Goal: Task Accomplishment & Management: Use online tool/utility

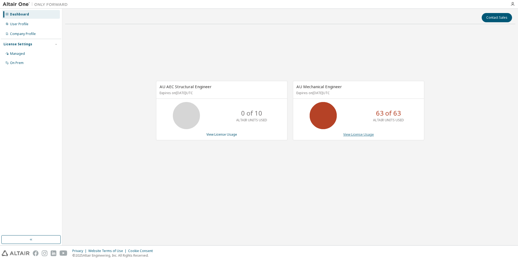
click at [368, 136] on link "View License Usage" at bounding box center [359, 134] width 31 height 5
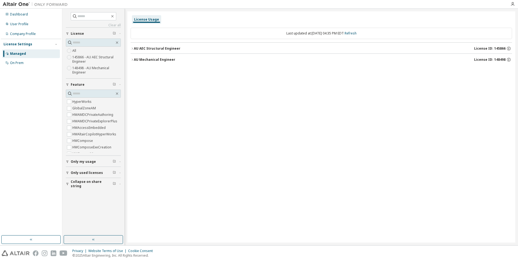
click at [132, 60] on icon "button" at bounding box center [132, 59] width 3 height 3
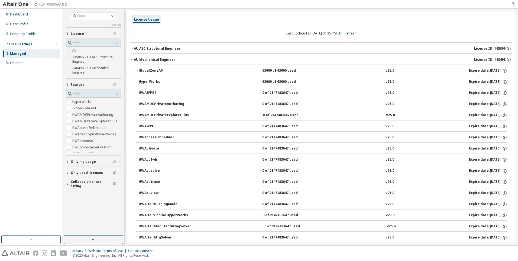
click at [138, 82] on icon "button" at bounding box center [137, 81] width 3 height 3
